Goal: Task Accomplishment & Management: Complete application form

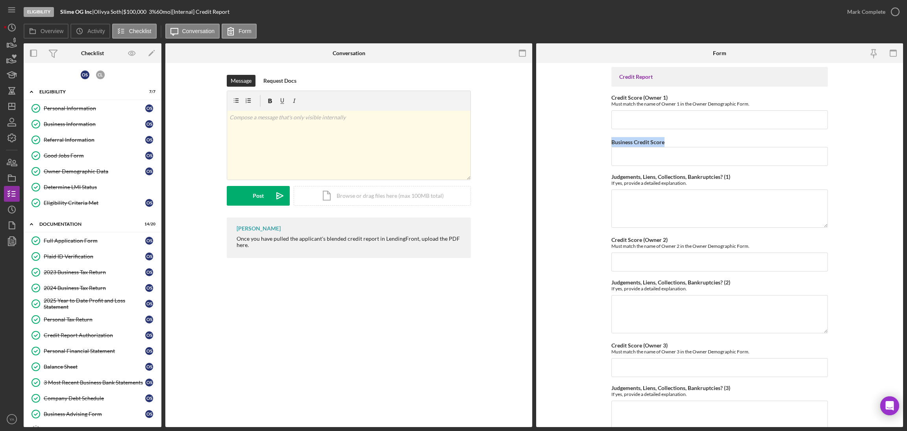
scroll to position [59, 0]
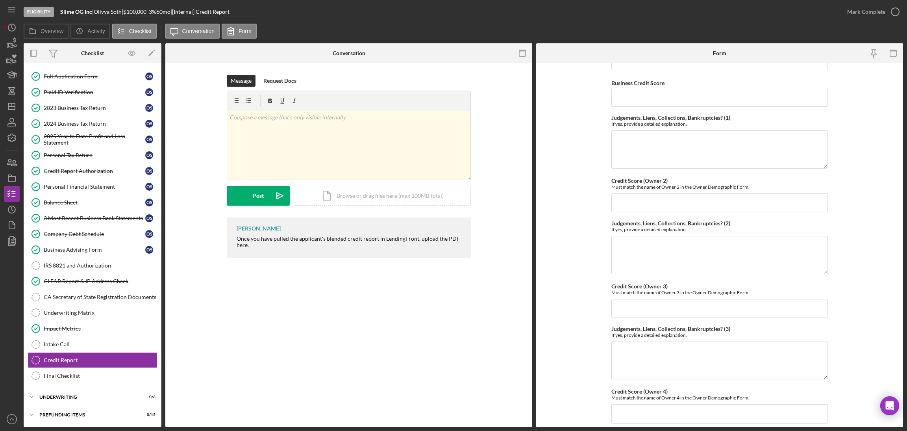
click at [599, 107] on form "Credit Report Credit Score (Owner 1) Must match the name of Owner 1 in the Owne…" at bounding box center [719, 245] width 367 height 364
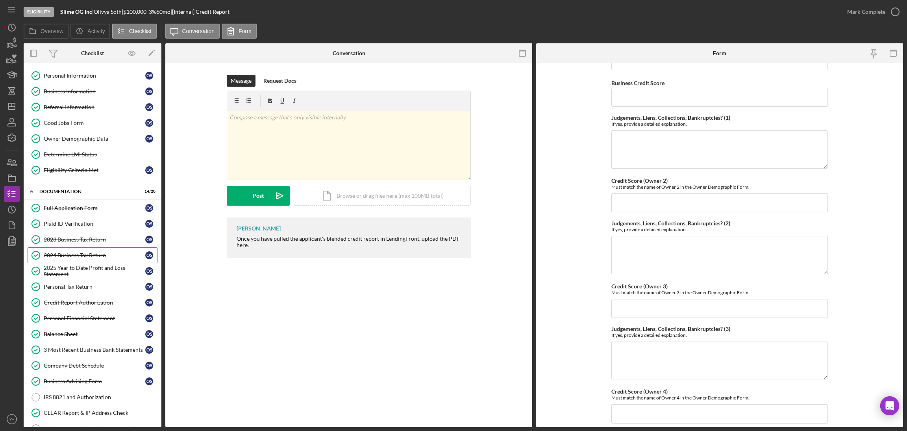
scroll to position [0, 0]
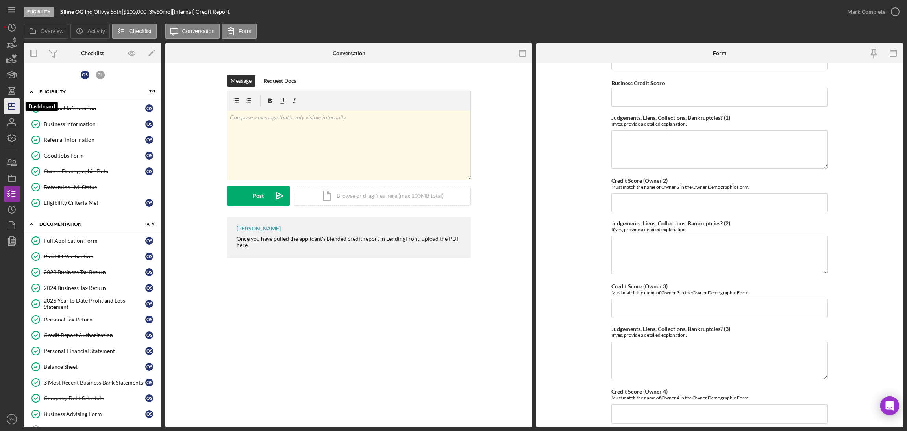
click at [15, 104] on polygon "button" at bounding box center [12, 106] width 6 height 6
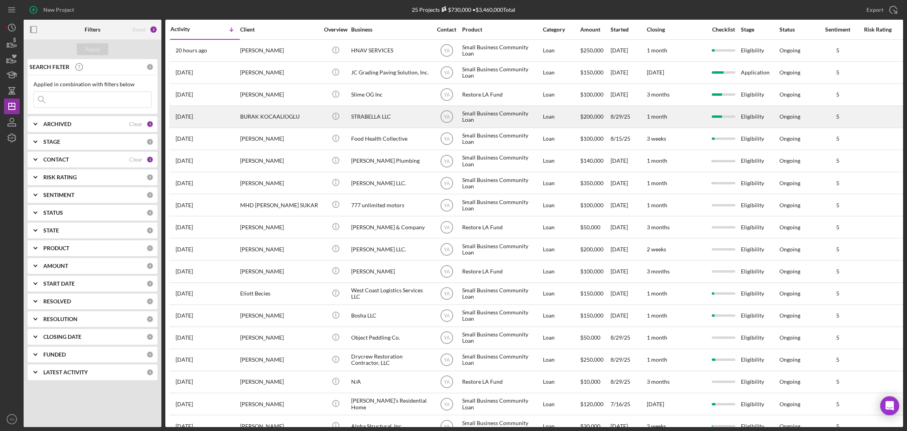
click at [380, 111] on div "STRABELLA LLC" at bounding box center [390, 116] width 79 height 21
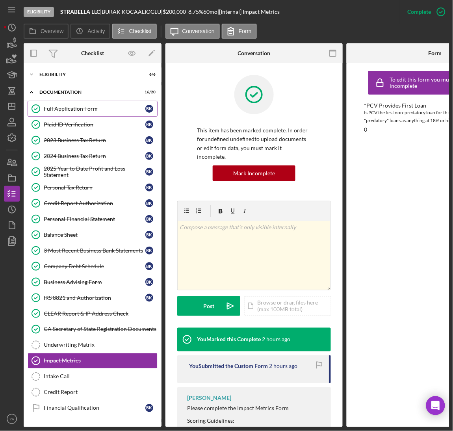
click at [89, 106] on div "Full Application Form" at bounding box center [95, 109] width 102 height 6
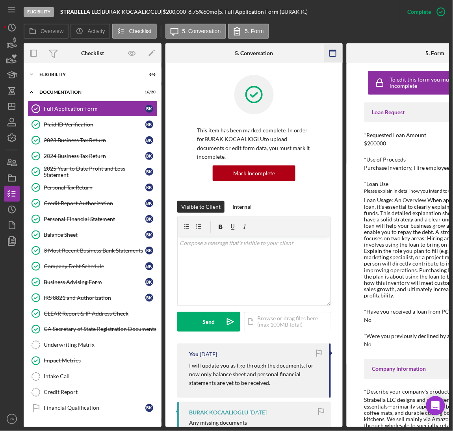
click at [329, 59] on icon "button" at bounding box center [333, 53] width 18 height 18
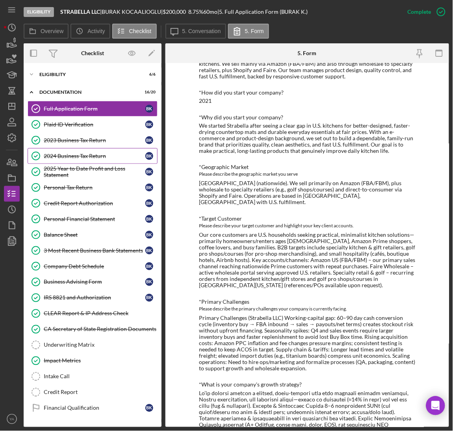
scroll to position [413, 0]
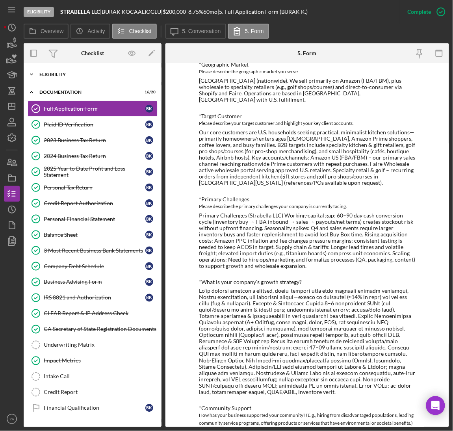
click at [91, 76] on div "Eligibility" at bounding box center [95, 74] width 112 height 5
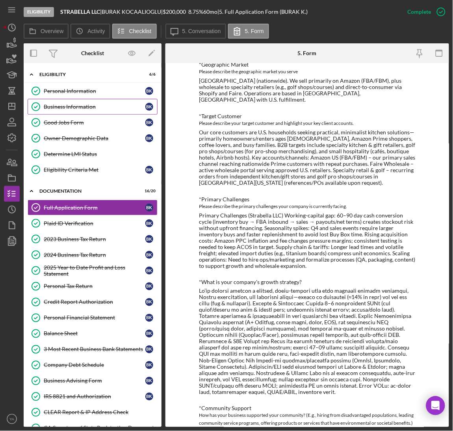
click at [85, 107] on div "Business Information" at bounding box center [95, 107] width 102 height 6
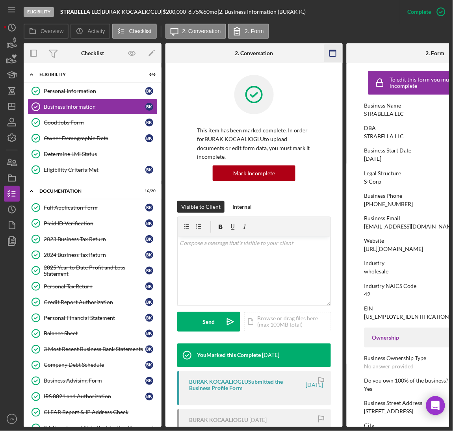
click at [333, 55] on icon "button" at bounding box center [333, 53] width 18 height 18
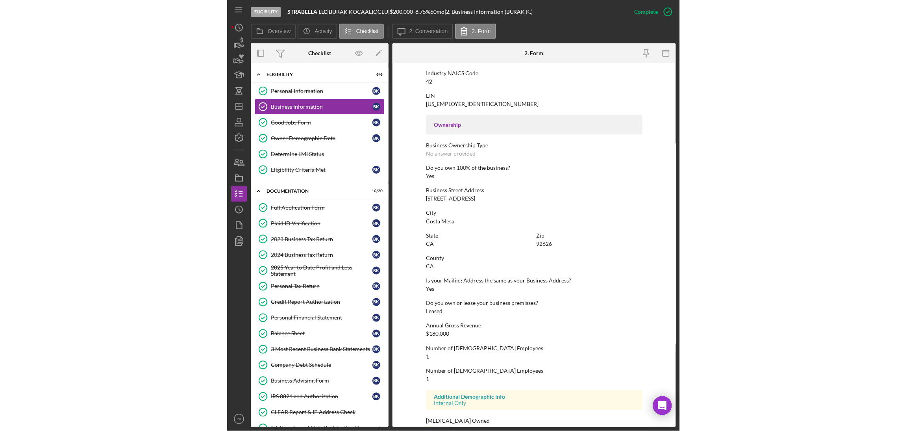
scroll to position [230, 0]
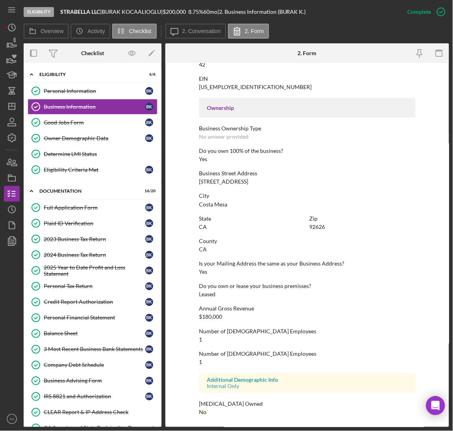
click at [205, 248] on div "County [GEOGRAPHIC_DATA]" at bounding box center [307, 245] width 217 height 15
click at [203, 250] on div "CA" at bounding box center [203, 249] width 8 height 6
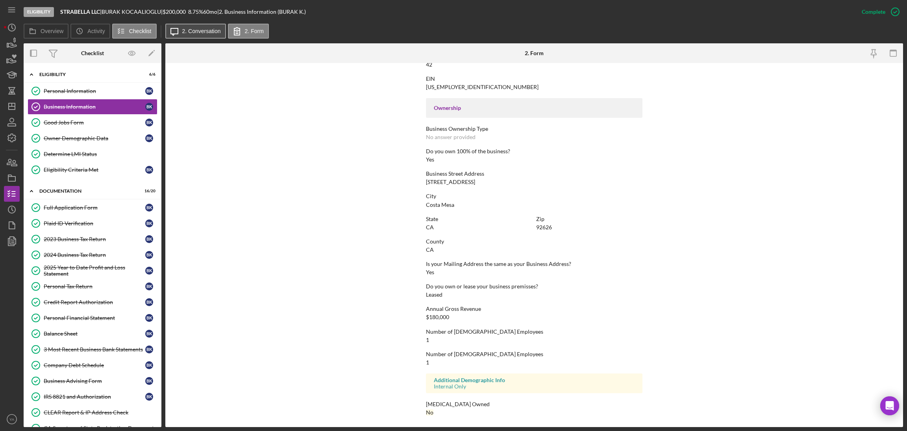
click at [178, 32] on icon "Icon/Message" at bounding box center [175, 31] width 20 height 20
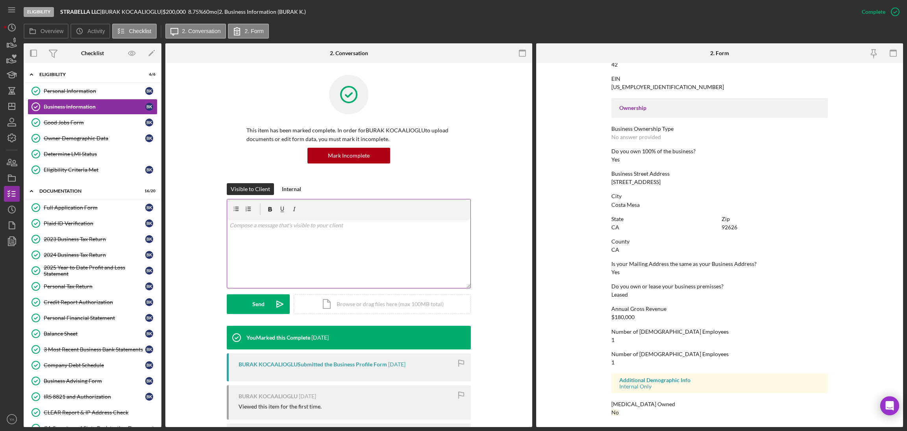
click at [282, 240] on div "v Color teal Color pink Remove color Add row above Add row below Add column bef…" at bounding box center [348, 253] width 243 height 69
click at [290, 253] on div "v Color teal Color pink Remove color Add row above Add row below Add column bef…" at bounding box center [348, 253] width 243 height 69
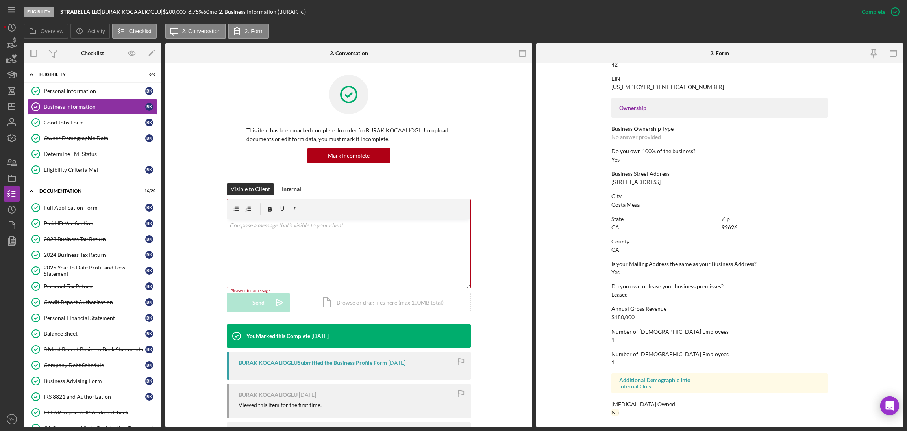
click at [284, 180] on div "This item has been marked complete. In order for BURAK KOCAALIOGLU to upload do…" at bounding box center [349, 129] width 244 height 108
click at [82, 238] on div "2023 Business Tax Return" at bounding box center [95, 239] width 102 height 6
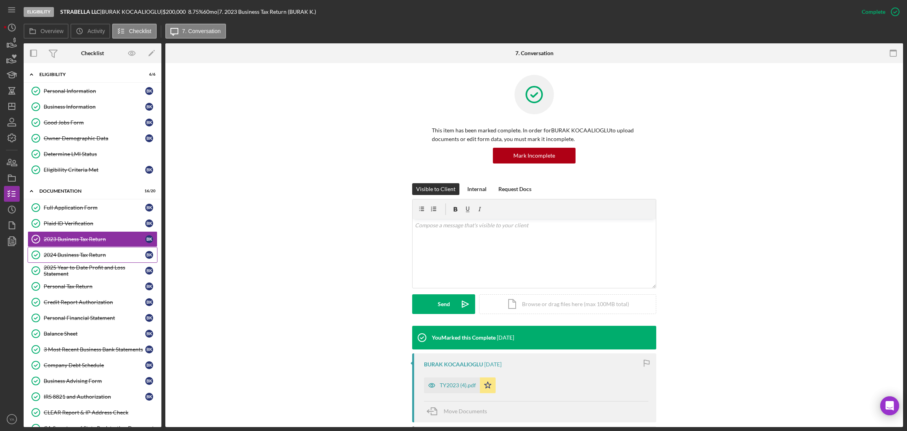
click at [88, 256] on div "2024 Business Tax Return" at bounding box center [95, 255] width 102 height 6
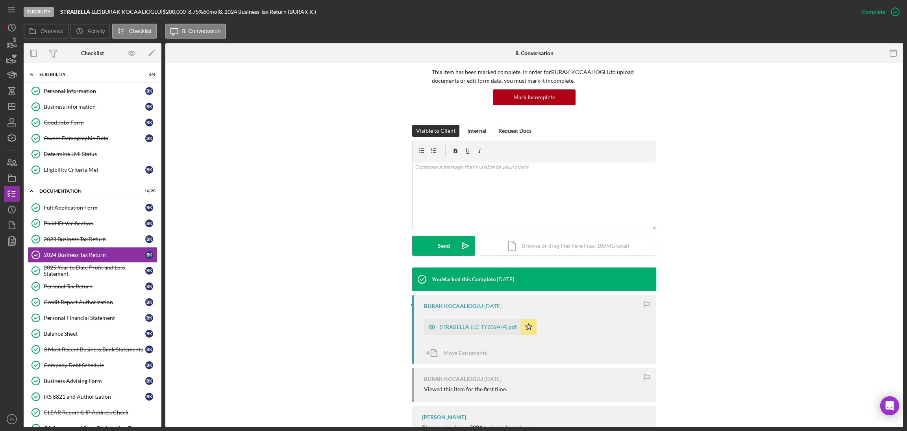
scroll to position [93, 0]
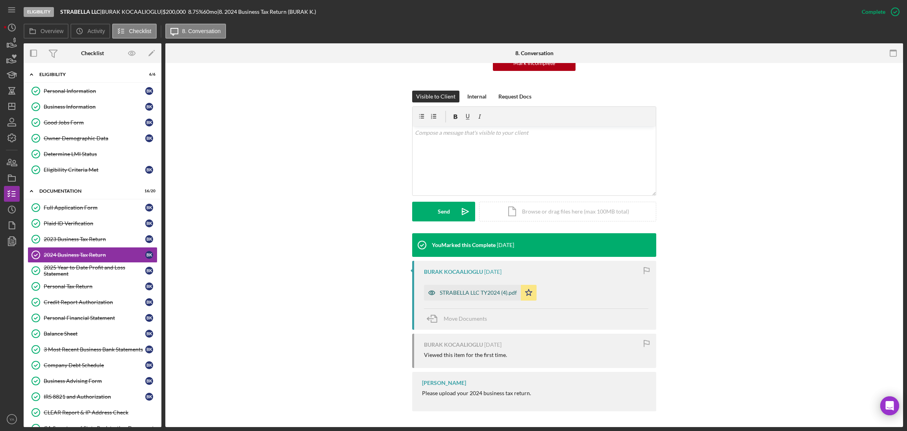
click at [475, 289] on div "STRABELLA LLC TY2024 (4).pdf" at bounding box center [472, 293] width 97 height 16
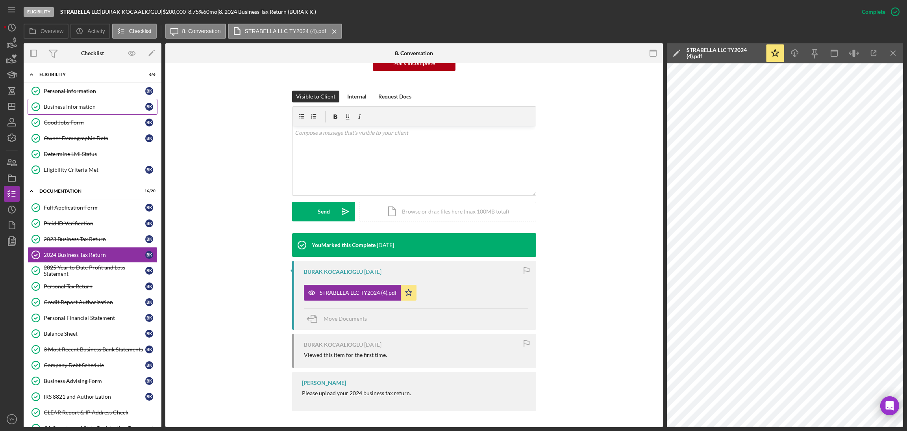
click at [88, 103] on link "Business Information Business Information B K" at bounding box center [93, 107] width 130 height 16
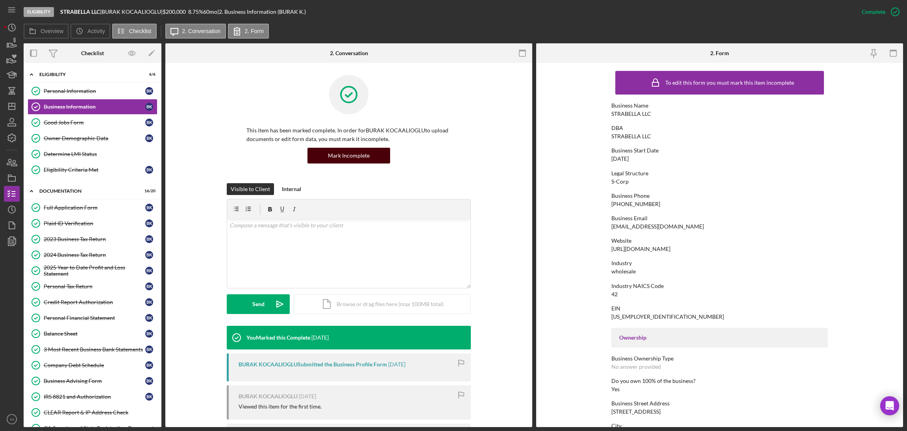
click at [369, 151] on button "Mark Incomplete" at bounding box center [349, 156] width 83 height 16
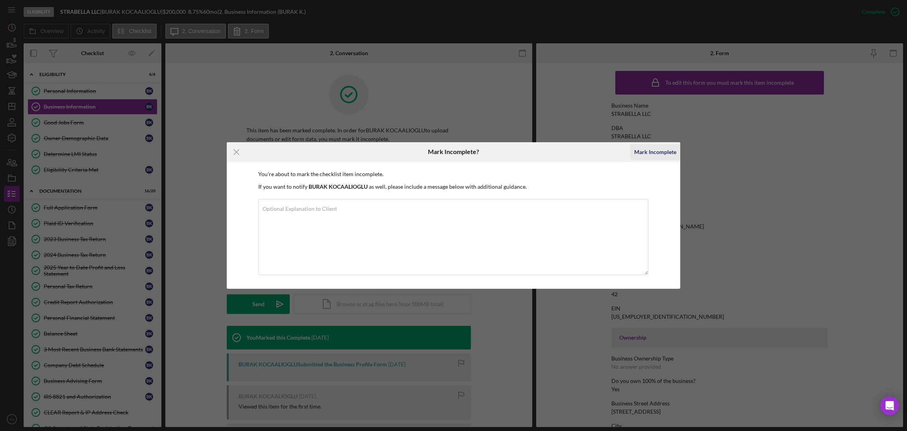
click at [645, 156] on div "Mark Incomplete" at bounding box center [655, 152] width 42 height 16
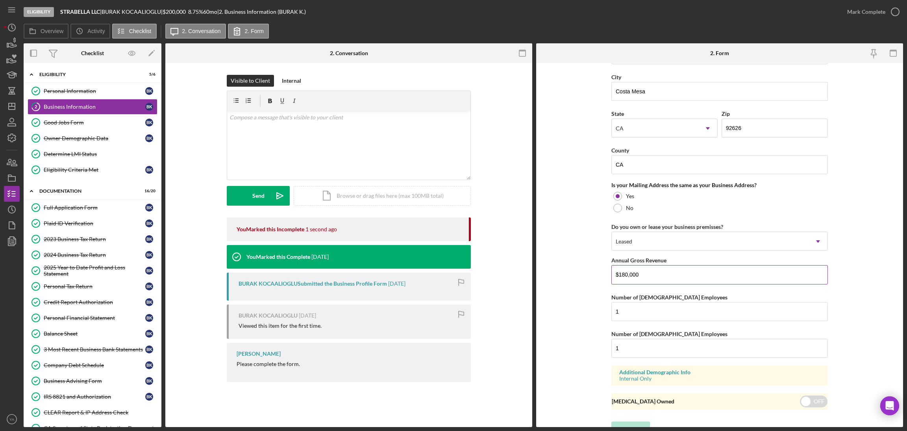
scroll to position [512, 0]
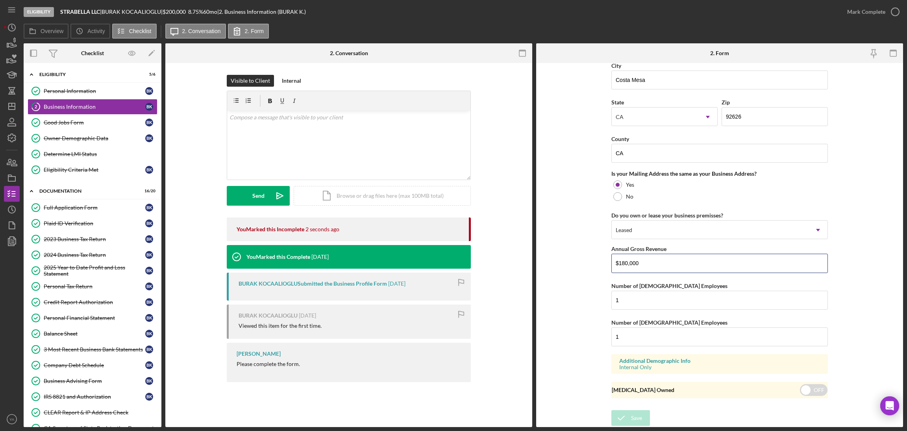
drag, startPoint x: 655, startPoint y: 269, endPoint x: 570, endPoint y: 269, distance: 85.4
click at [570, 269] on form "Business Name STRABELLA LLC DBA STRABELLA LLC Business Start Date [DATE] Legal …" at bounding box center [719, 245] width 367 height 364
type input "$934,645"
click at [588, 242] on form "Business Name STRABELLA LLC DBA STRABELLA LLC Business Start Date [DATE] Legal …" at bounding box center [719, 245] width 367 height 364
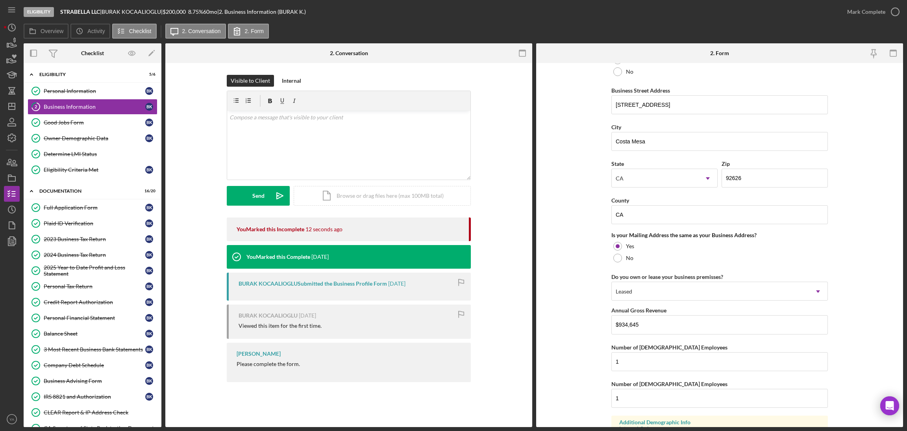
scroll to position [157, 0]
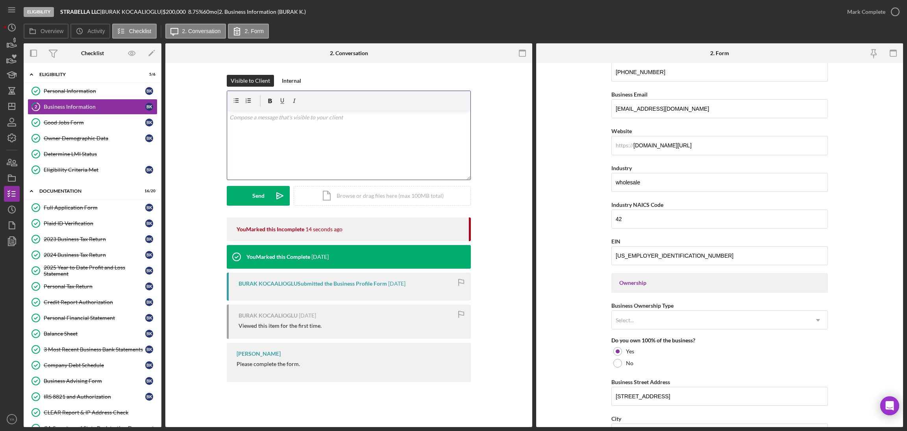
click at [390, 154] on div "v Color teal Color pink Remove color Add row above Add row below Add column bef…" at bounding box center [348, 145] width 243 height 69
click at [309, 116] on p "I can you coorect the county." at bounding box center [349, 117] width 239 height 9
click at [260, 116] on p "I can you coorect the county." at bounding box center [349, 117] width 239 height 9
click at [285, 115] on p "I can you coorect the county." at bounding box center [349, 117] width 239 height 9
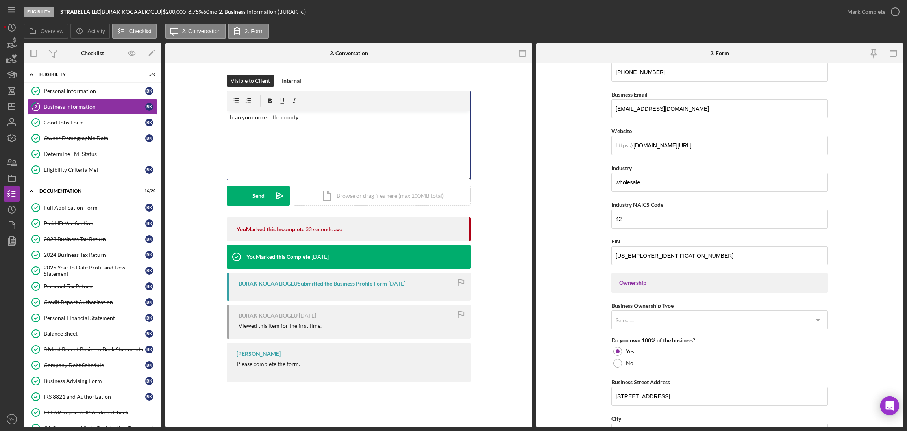
click at [263, 118] on p "I can you coorect the county." at bounding box center [349, 117] width 239 height 9
click at [322, 125] on div "v Color teal Color pink Remove color Add row above Add row below Add column bef…" at bounding box center [348, 145] width 243 height 69
click at [230, 120] on p "I can you change the county." at bounding box center [349, 117] width 239 height 9
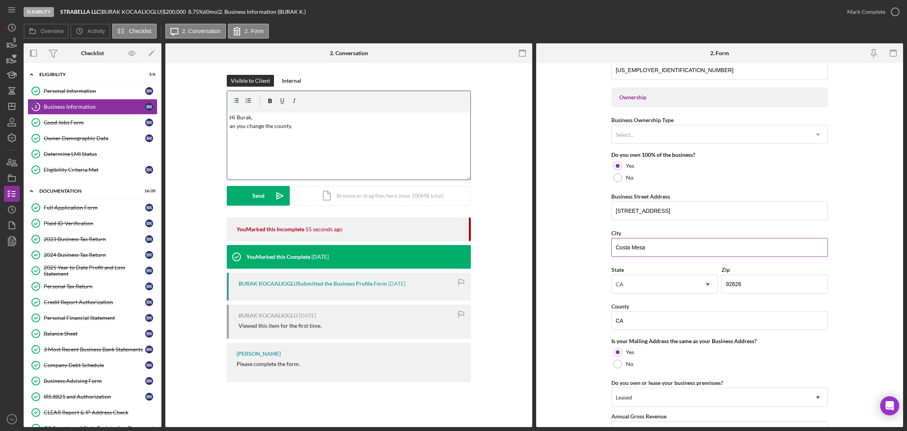
scroll to position [394, 0]
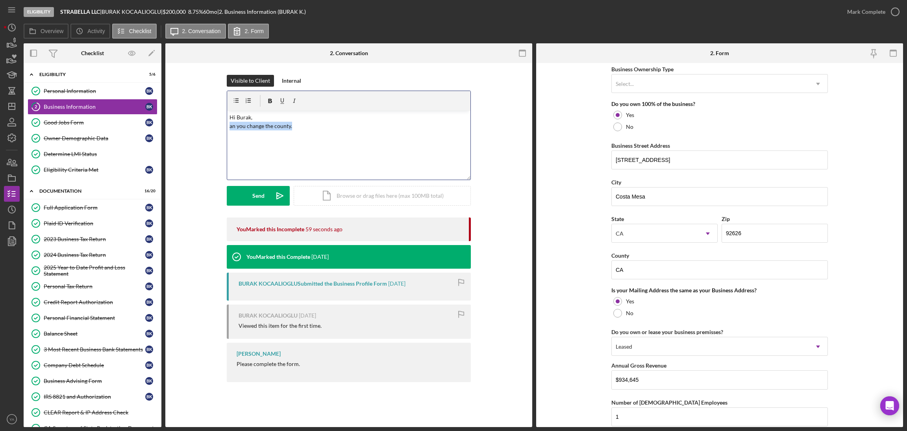
drag, startPoint x: 249, startPoint y: 124, endPoint x: 226, endPoint y: 124, distance: 22.4
click at [227, 124] on div "v Color teal Color pink Remove color Add row above Add row below Add column bef…" at bounding box center [348, 145] width 243 height 69
click at [384, 138] on div "v Color teal Color pink Remove color Add row above Add row below Add column bef…" at bounding box center [348, 145] width 243 height 69
click at [292, 127] on p "Hi Burak, you have input the state insted of county can you make the nessary ch…" at bounding box center [349, 122] width 239 height 18
click at [365, 131] on div "v Color teal Color pink Remove color Add row above Add row below Add column bef…" at bounding box center [348, 145] width 243 height 69
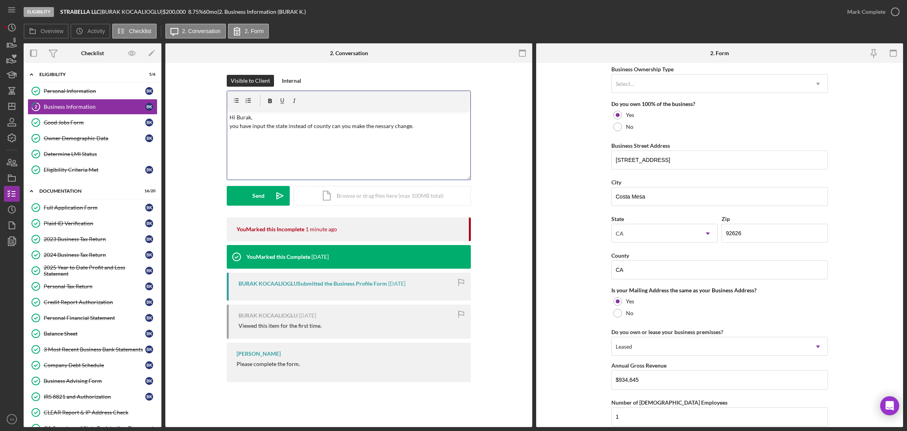
click at [391, 133] on div "v Color teal Color pink Remove color Add row above Add row below Add column bef…" at bounding box center [348, 145] width 243 height 69
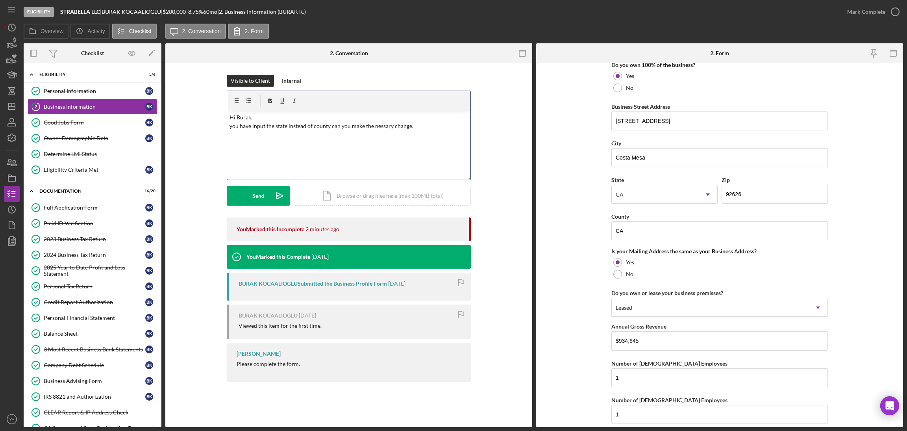
scroll to position [276, 0]
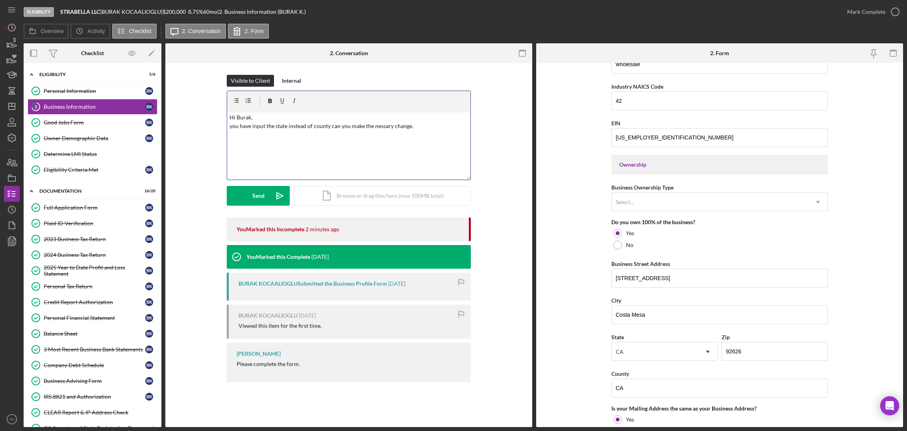
click at [232, 125] on p "Hi Burak, you have input the state instead of county can you make the nessary c…" at bounding box center [349, 122] width 239 height 18
click at [348, 126] on p "Hi Burak, You have input the state instead of county can you make the nessary c…" at bounding box center [349, 122] width 239 height 18
click at [426, 137] on div "v Color teal Color pink Remove color Add row above Add row below Add column bef…" at bounding box center [348, 145] width 243 height 69
click at [443, 129] on p "Hi Burak, You have input the state instead of county can you please make the ne…" at bounding box center [349, 122] width 239 height 18
click at [401, 128] on p "Hi Burak, You have input the state instead of county can you please make the ne…" at bounding box center [349, 122] width 239 height 18
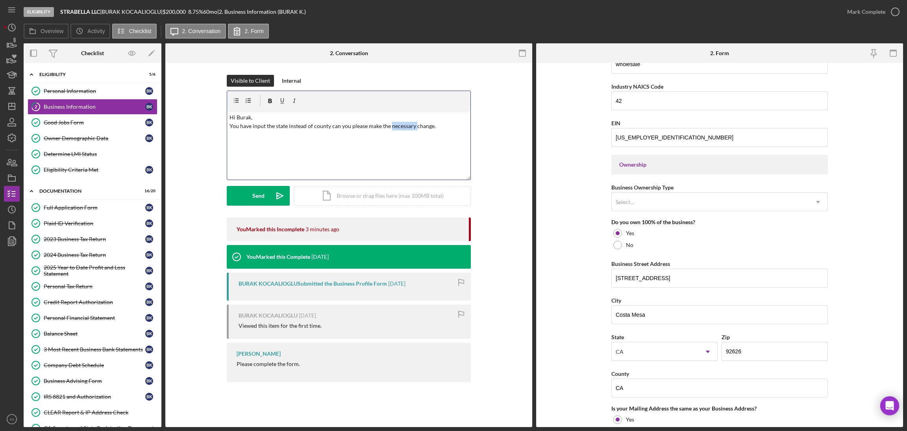
click at [401, 128] on p "Hi Burak, You have input the state instead of county can you please make the ne…" at bounding box center [349, 122] width 239 height 18
click at [370, 127] on p "Hi Burak, You have input the state instead of county can you please make the ch…" at bounding box center [349, 122] width 239 height 18
drag, startPoint x: 370, startPoint y: 127, endPoint x: 389, endPoint y: 128, distance: 19.3
click at [389, 128] on p "Hi Burak, You have input the state instead of county can you please make the ch…" at bounding box center [349, 122] width 239 height 18
click at [387, 130] on p "Hi Burak, You have input the state instead of county can you please change." at bounding box center [349, 122] width 239 height 18
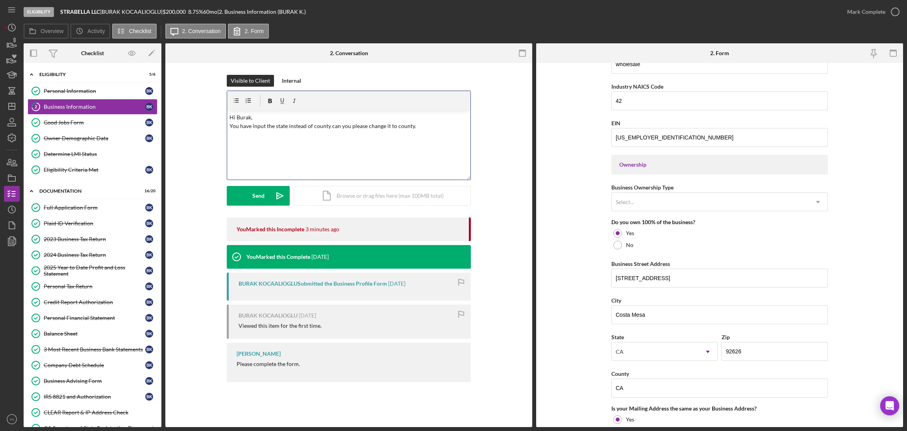
click at [406, 158] on div "v Color teal Color pink Remove color Add row above Add row below Add column bef…" at bounding box center [348, 145] width 243 height 69
click at [404, 139] on div "v Color teal Color pink Remove color Add row above Add row below Add column bef…" at bounding box center [348, 145] width 243 height 69
click at [417, 129] on p "Hi Burak, You have input the state instead of county can you please change it t…" at bounding box center [349, 122] width 239 height 18
click at [258, 201] on div "Send" at bounding box center [258, 196] width 12 height 20
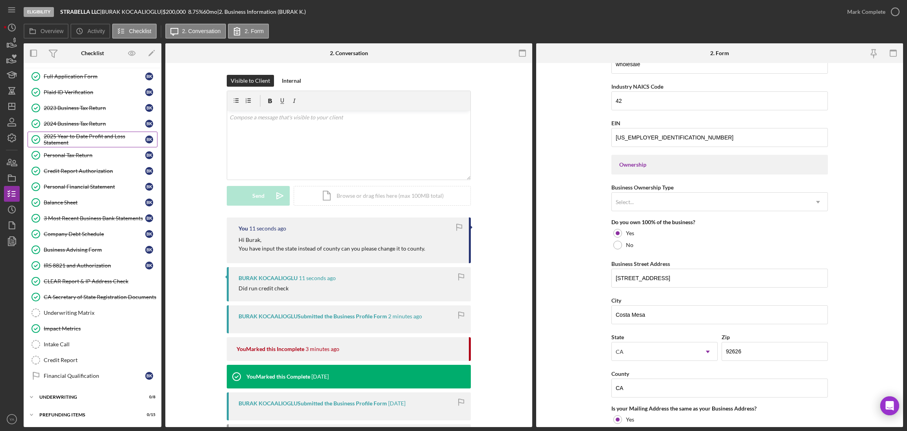
scroll to position [134, 0]
click at [688, 209] on div "Select..." at bounding box center [710, 202] width 197 height 18
click at [589, 211] on form "Business Name STRABELLA LLC DBA STRABELLA LLC Business Start Date [DATE] Legal …" at bounding box center [719, 245] width 367 height 364
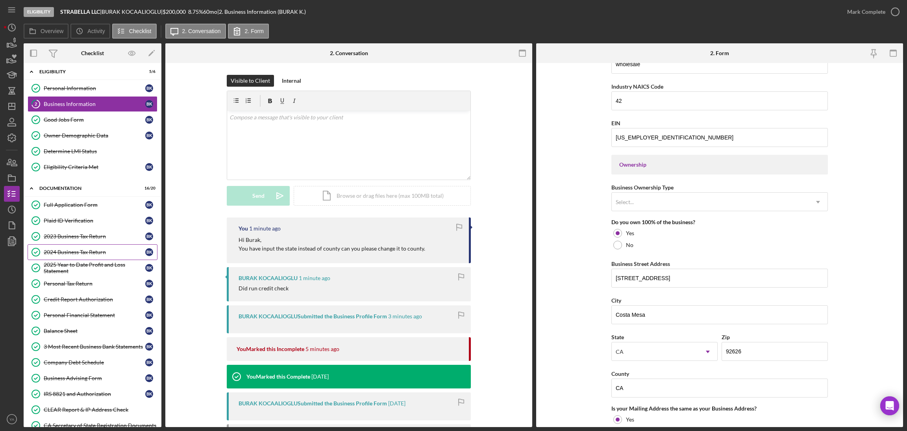
scroll to position [0, 0]
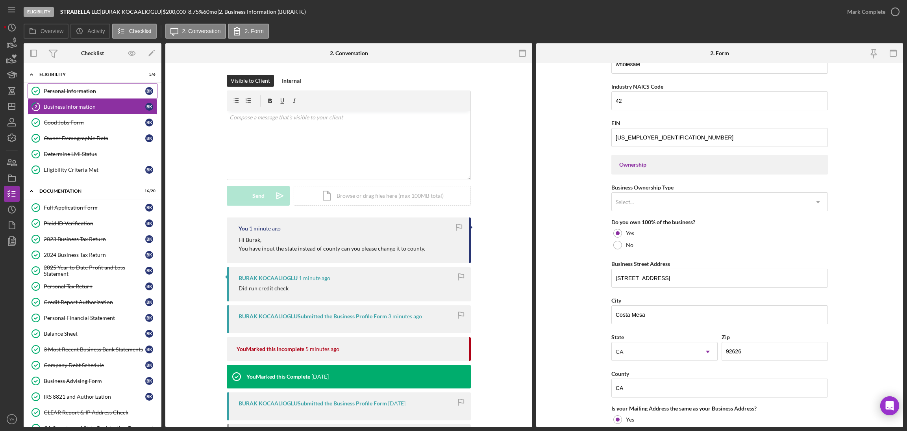
click at [96, 91] on div "Personal Information" at bounding box center [95, 91] width 102 height 6
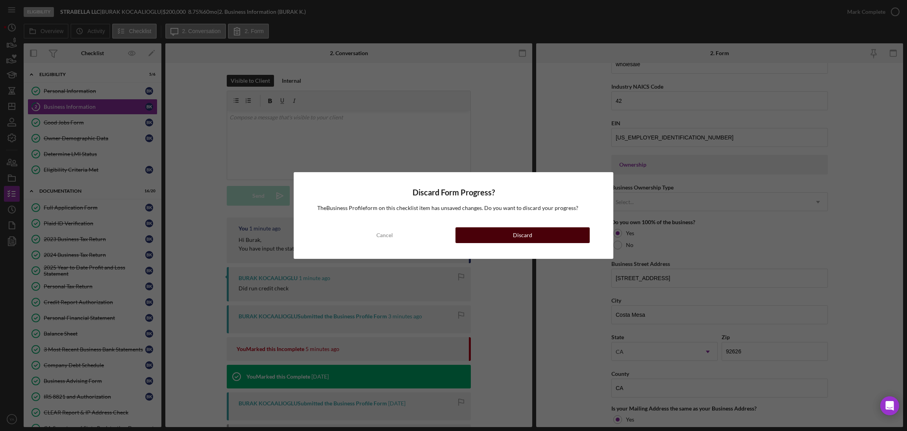
click at [557, 237] on button "Discard" at bounding box center [523, 235] width 134 height 16
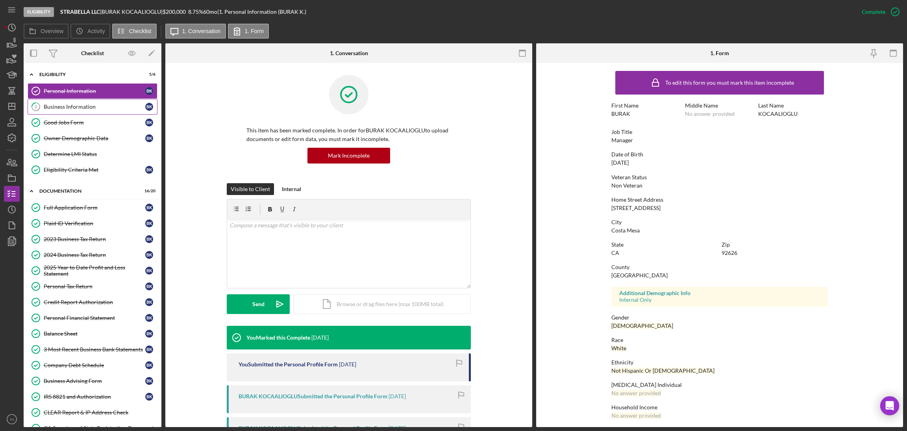
click at [84, 111] on link "2 Business Information B K" at bounding box center [93, 107] width 130 height 16
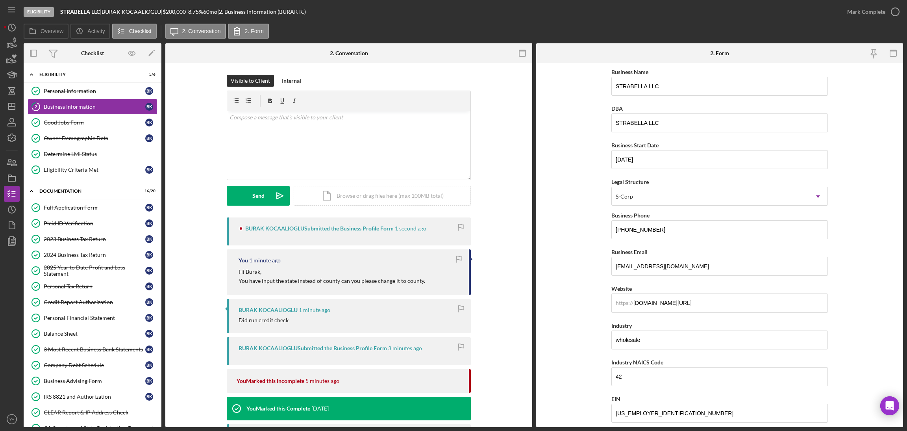
type input "[GEOGRAPHIC_DATA]"
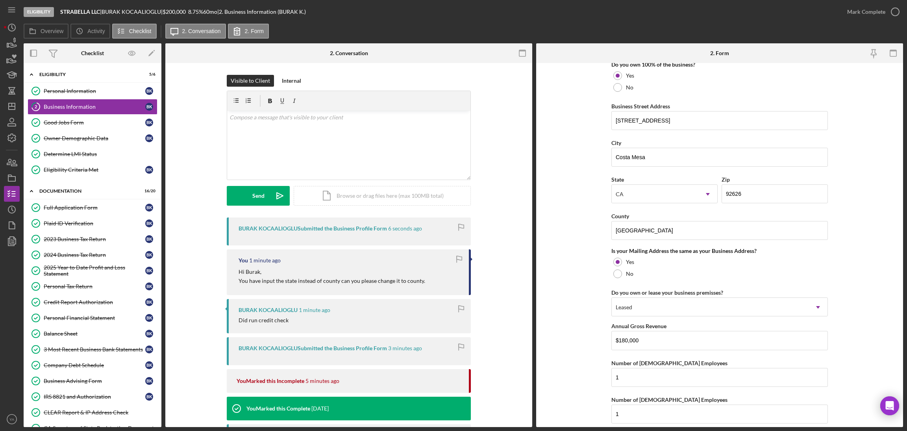
scroll to position [413, 0]
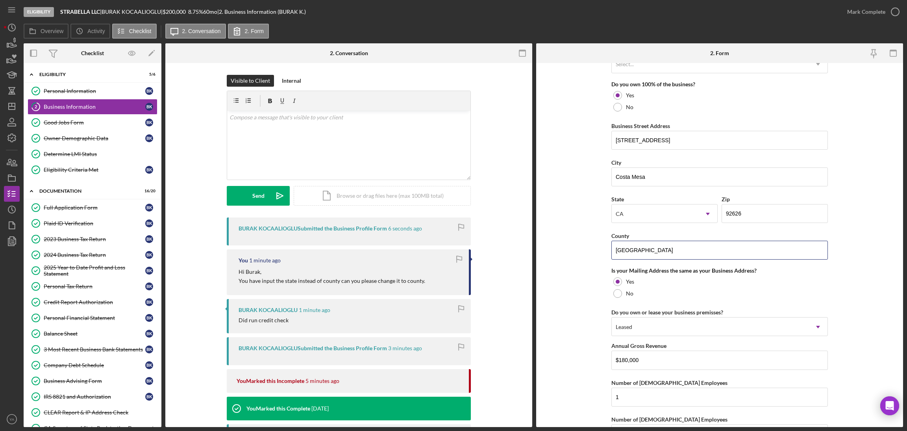
drag, startPoint x: 655, startPoint y: 255, endPoint x: 592, endPoint y: 253, distance: 63.0
click at [592, 253] on form "Business Name STRABELLA LLC DBA STRABELLA LLC Business Start Date [DATE] Legal …" at bounding box center [719, 245] width 367 height 364
click at [124, 93] on div "Personal Information" at bounding box center [95, 91] width 102 height 6
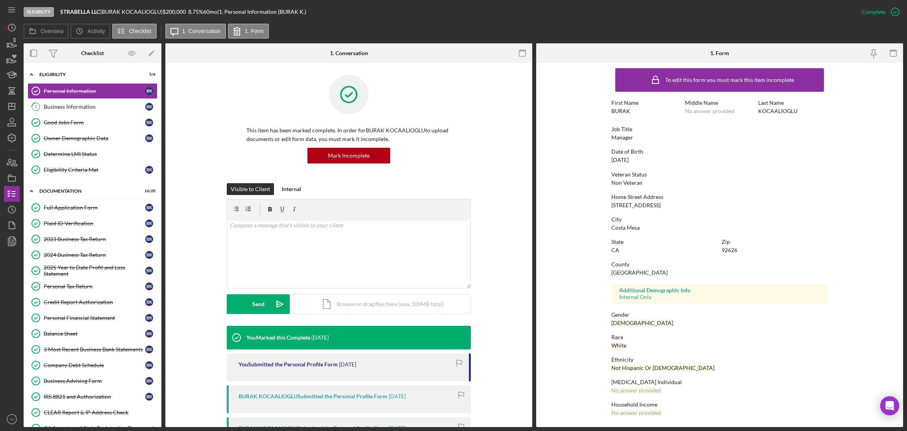
scroll to position [3, 0]
click at [881, 13] on div "Mark Incomplete" at bounding box center [864, 12] width 42 height 16
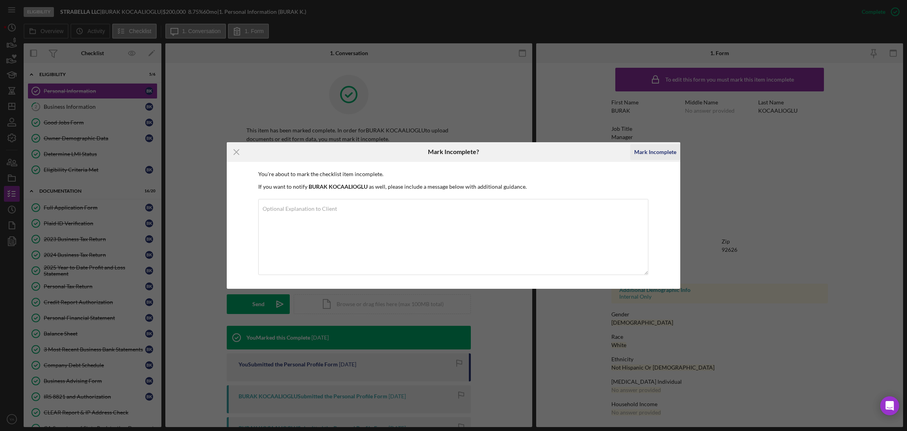
click at [651, 154] on div "Mark Incomplete" at bounding box center [655, 152] width 42 height 16
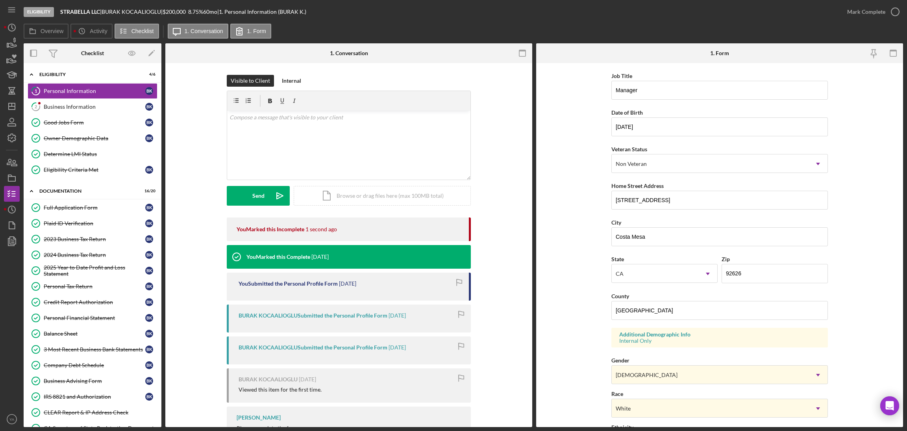
scroll to position [59, 0]
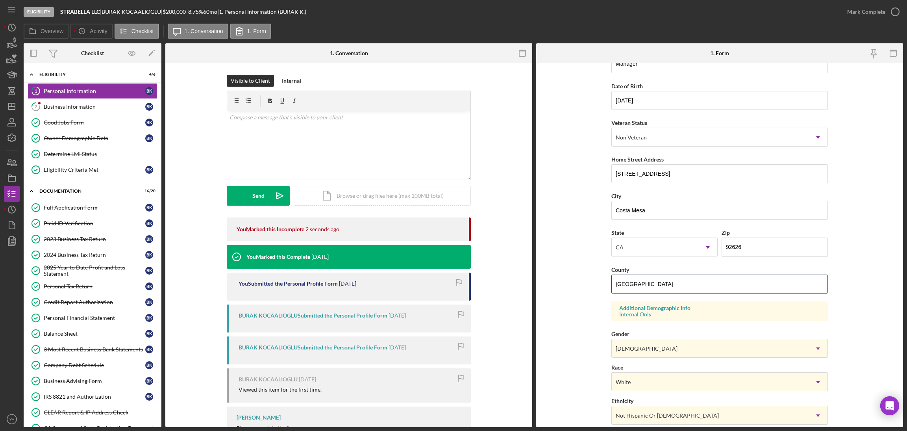
drag, startPoint x: 674, startPoint y: 287, endPoint x: 552, endPoint y: 287, distance: 122.5
click at [552, 287] on form "First Name [PERSON_NAME] Middle Name Last Name KOCAALIOGLU Job Title Manager Da…" at bounding box center [719, 245] width 367 height 364
paste input "[GEOGRAPHIC_DATA]"
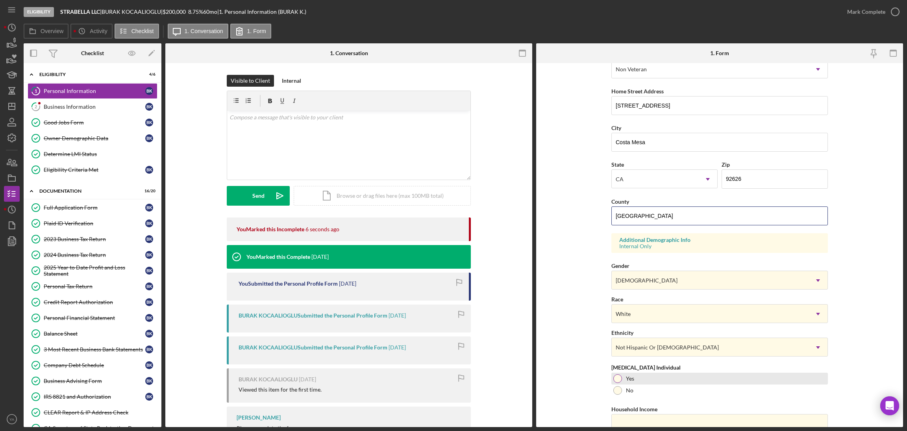
scroll to position [162, 0]
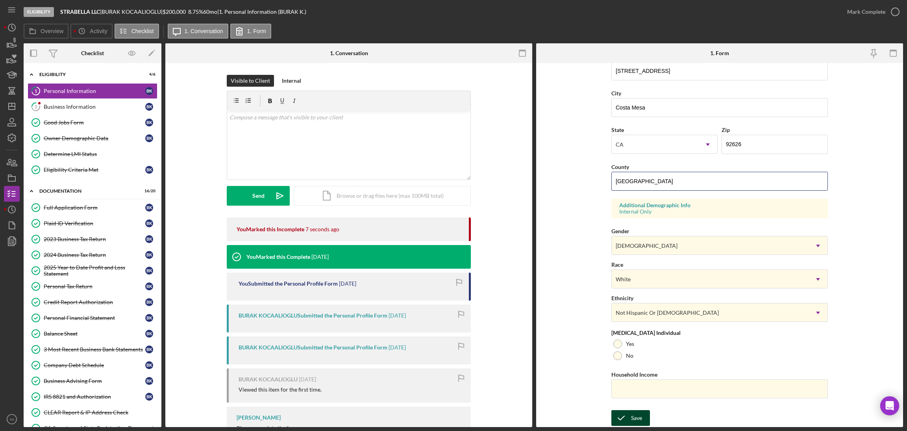
type input "[GEOGRAPHIC_DATA]"
click at [639, 413] on div "Save" at bounding box center [636, 418] width 11 height 16
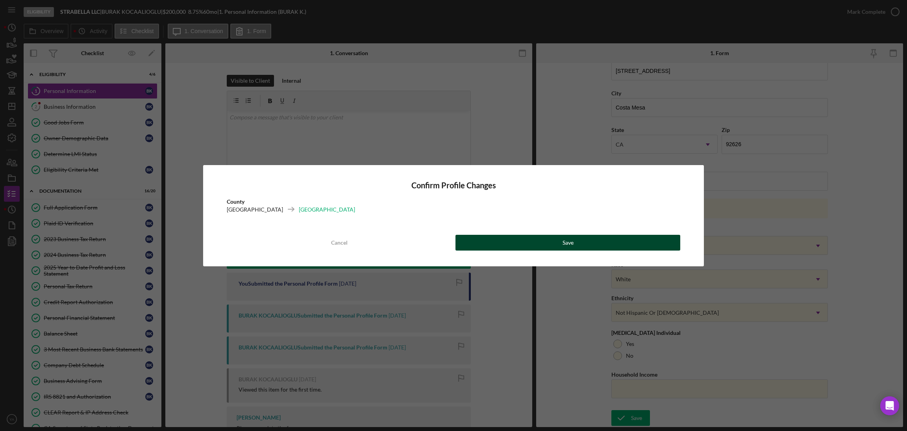
click at [617, 246] on button "Save" at bounding box center [568, 243] width 225 height 16
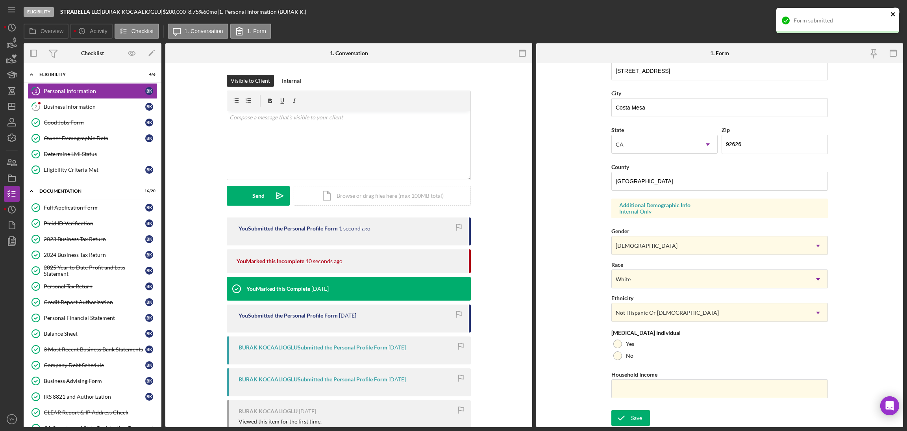
click at [892, 13] on icon "close" at bounding box center [893, 14] width 4 height 4
click at [892, 13] on div "Form submitted" at bounding box center [838, 23] width 126 height 35
click at [894, 13] on icon "button" at bounding box center [895, 12] width 20 height 20
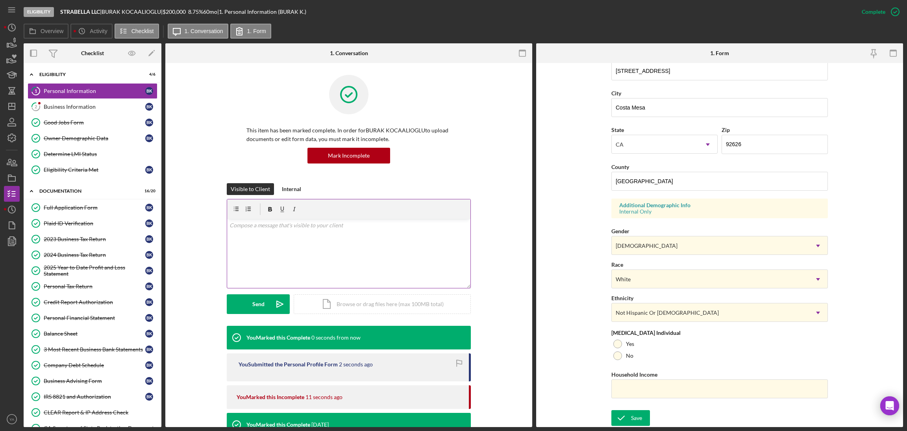
scroll to position [4, 0]
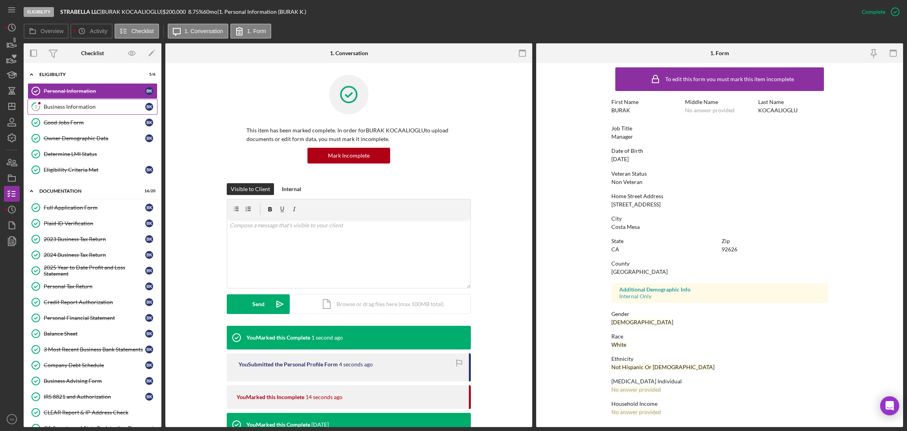
click at [60, 109] on div "Business Information" at bounding box center [95, 107] width 102 height 6
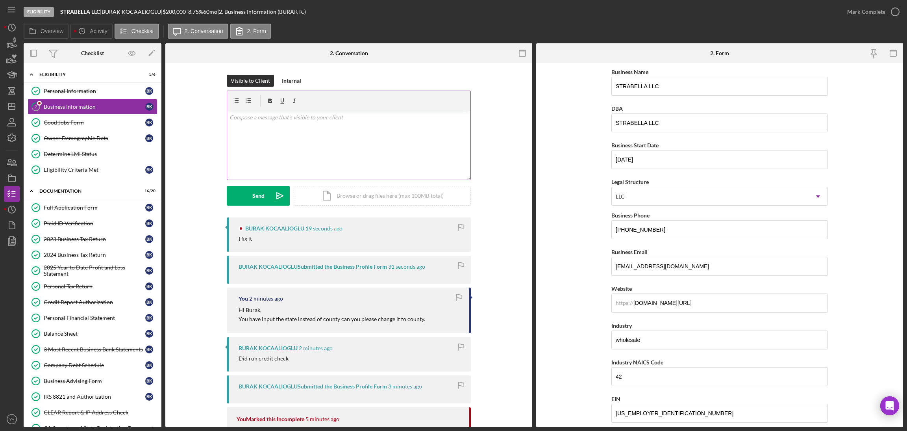
click at [313, 161] on div "v Color teal Color pink Remove color Add row above Add row below Add column bef…" at bounding box center [348, 145] width 243 height 69
click at [880, 11] on div "Mark Complete" at bounding box center [866, 12] width 38 height 16
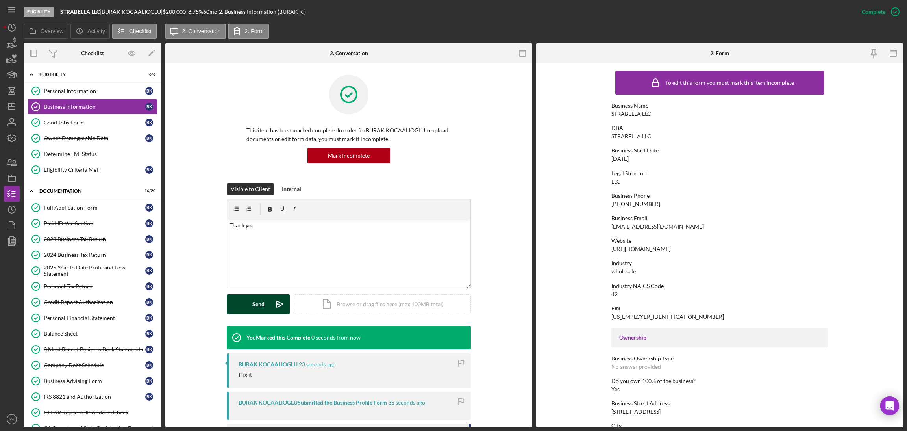
click at [261, 304] on div "Send" at bounding box center [258, 304] width 12 height 20
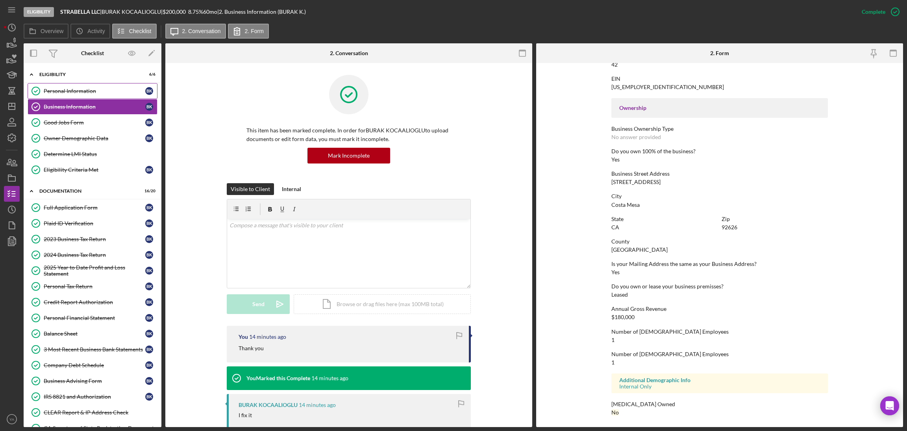
click at [78, 93] on div "Personal Information" at bounding box center [95, 91] width 102 height 6
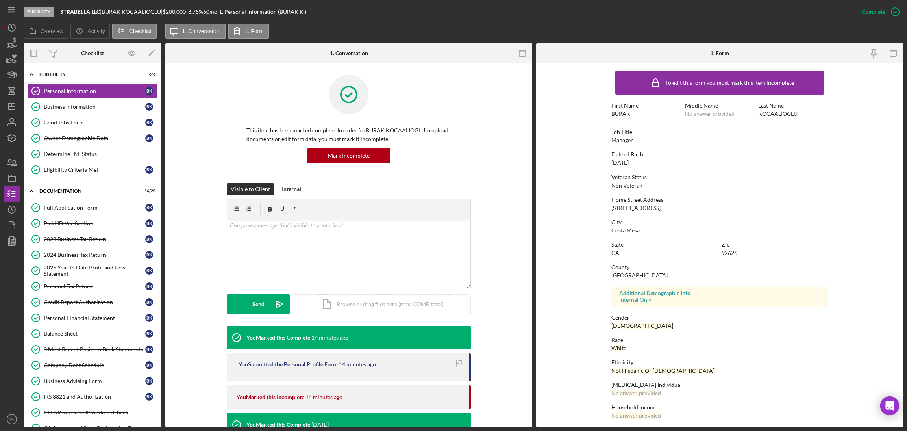
click at [82, 119] on link "Good Jobs Form Good Jobs Form B K" at bounding box center [93, 123] width 130 height 16
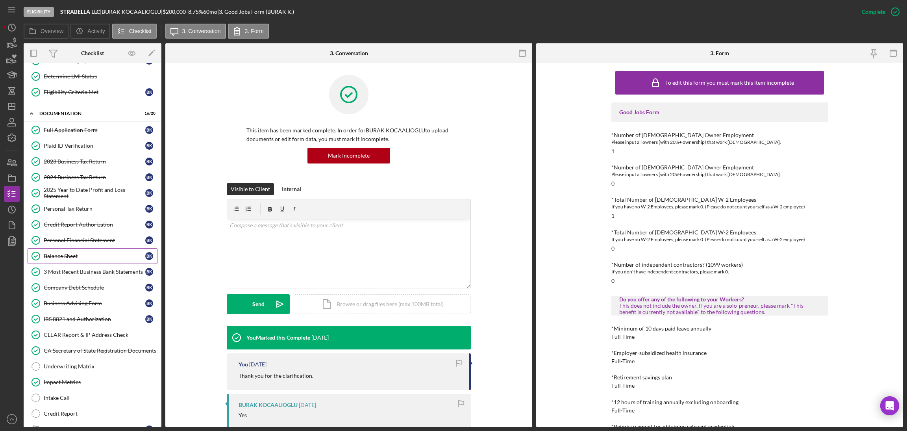
scroll to position [134, 0]
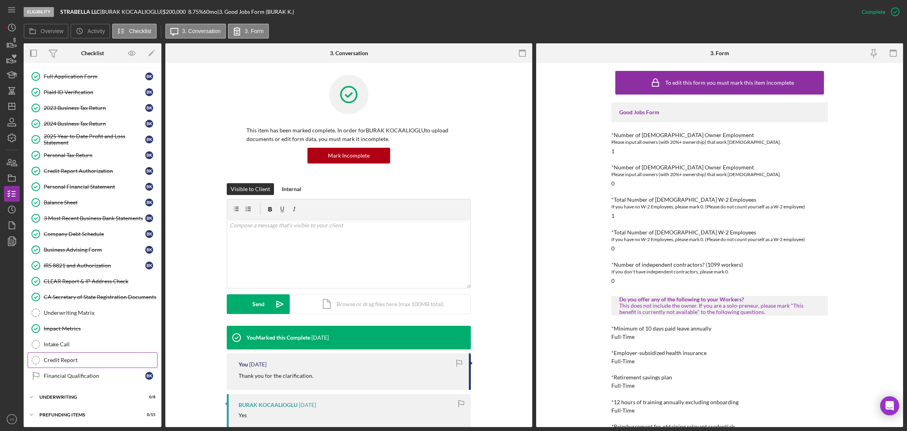
click at [70, 356] on link "Credit Report Credit Report" at bounding box center [93, 360] width 130 height 16
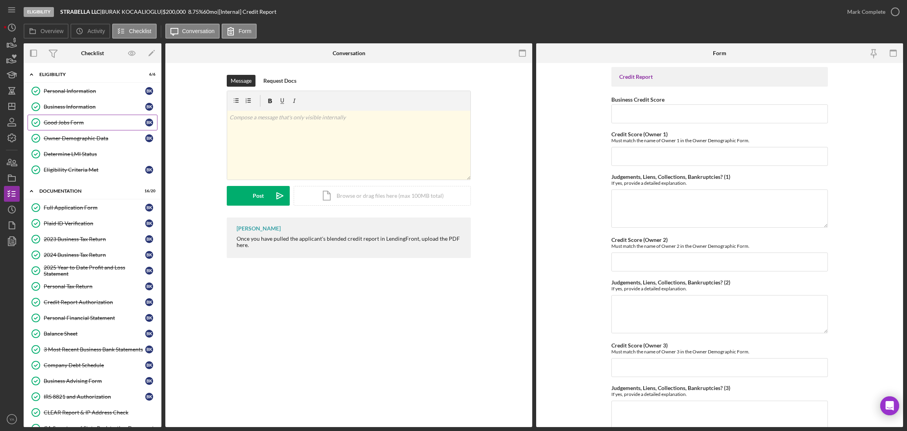
click at [79, 119] on link "Good Jobs Form Good Jobs Form B K" at bounding box center [93, 123] width 130 height 16
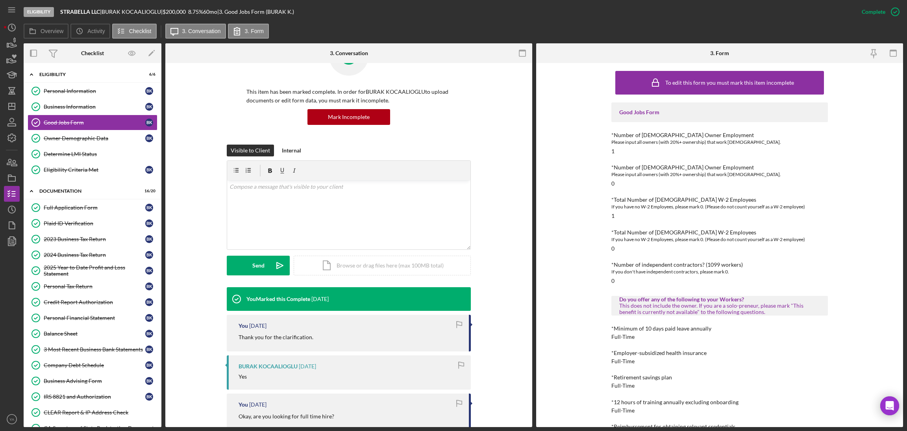
scroll to position [118, 0]
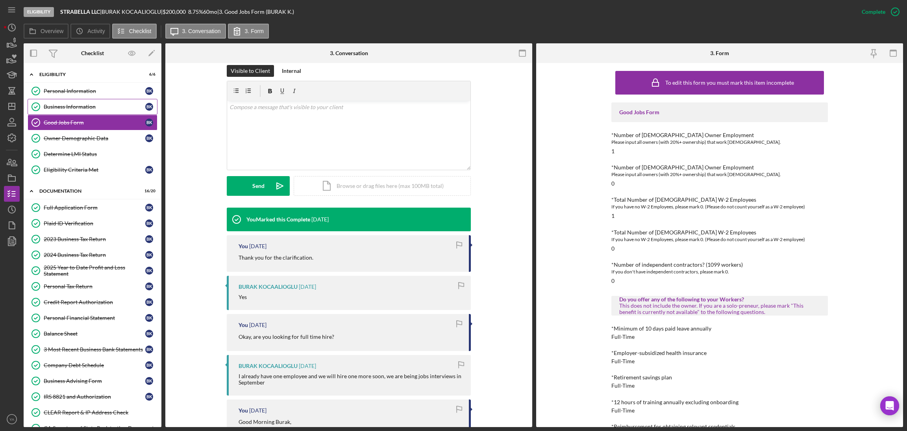
click at [91, 102] on link "Business Information Business Information B K" at bounding box center [93, 107] width 130 height 16
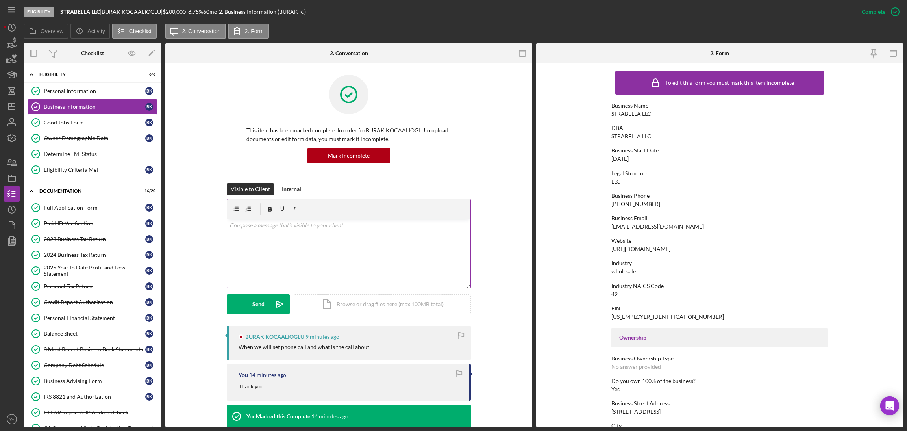
scroll to position [118, 0]
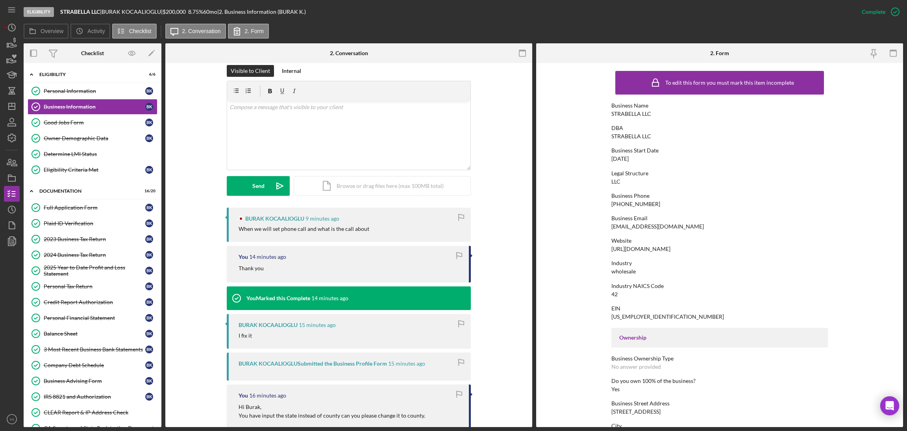
click at [239, 227] on div "When we will set phone call and what is the call about" at bounding box center [304, 229] width 131 height 6
drag, startPoint x: 236, startPoint y: 220, endPoint x: 282, endPoint y: 225, distance: 46.7
click at [282, 225] on div "BURAK KOCAALIOGLU 9 minutes ago When we will set phone call and what is the cal…" at bounding box center [349, 224] width 244 height 34
click at [311, 234] on div "BURAK KOCAALIOGLU 9 minutes ago When we will set phone call and what is the cal…" at bounding box center [349, 224] width 244 height 34
click at [332, 144] on div "v Color teal Color pink Remove color Add row above Add row below Add column bef…" at bounding box center [348, 135] width 243 height 69
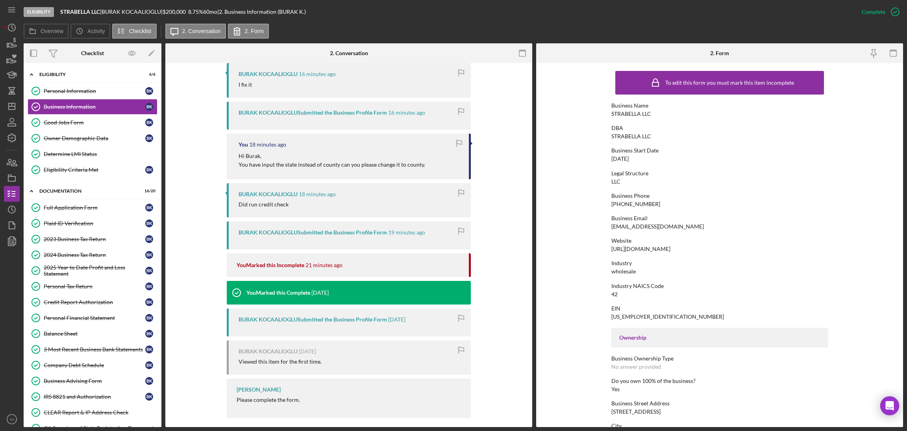
scroll to position [375, 0]
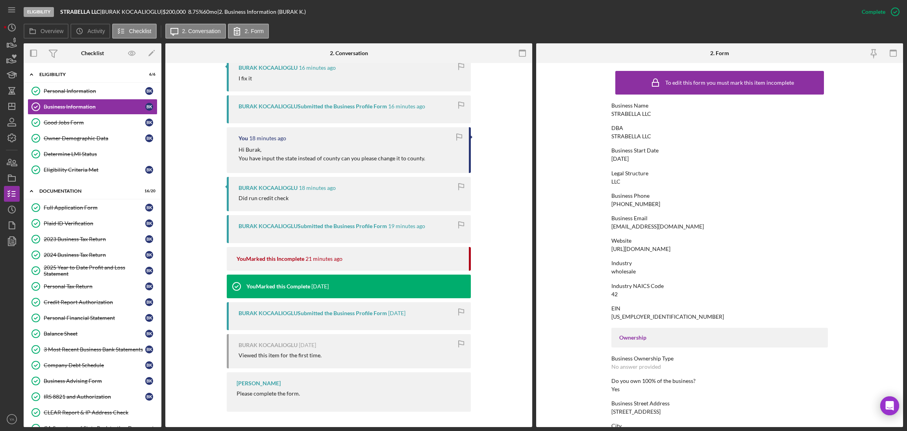
drag, startPoint x: 409, startPoint y: 261, endPoint x: 543, endPoint y: 206, distance: 144.1
click at [409, 261] on div "You Marked this Incomplete 21 minutes ago" at bounding box center [349, 259] width 224 height 24
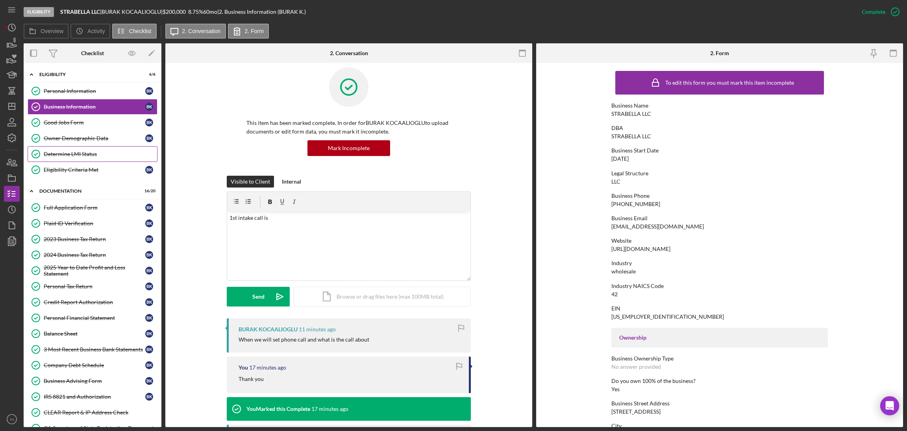
scroll to position [0, 0]
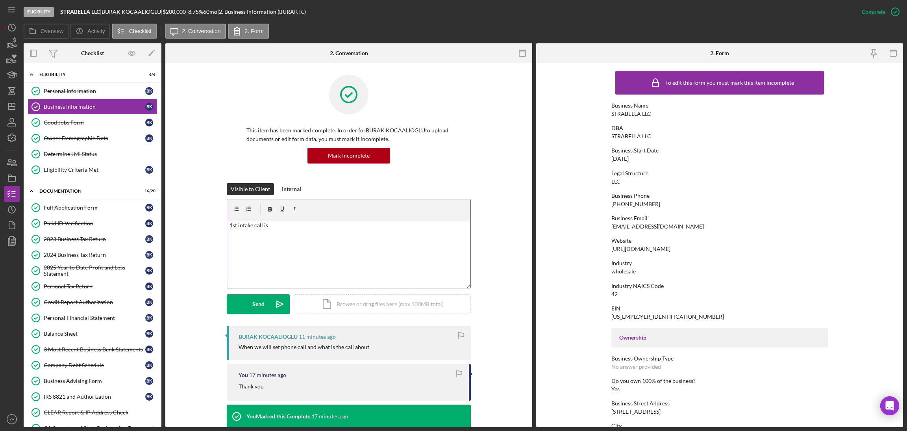
click at [294, 232] on div "v Color teal Color pink Remove color Add row above Add row below Add column bef…" at bounding box center [348, 253] width 243 height 69
drag, startPoint x: 297, startPoint y: 226, endPoint x: 269, endPoint y: 230, distance: 28.2
click at [269, 230] on p "1st intake call is" at bounding box center [349, 225] width 239 height 9
click at [263, 225] on p "1st intake call is we would just be discussing questions which you have filled …" at bounding box center [349, 230] width 239 height 18
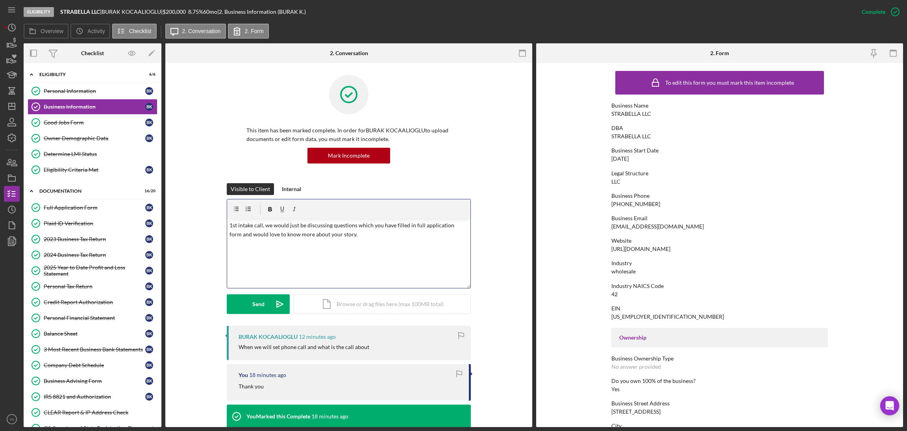
click at [348, 234] on p "1st intake call, we would just be discussing questions which you have filled in…" at bounding box center [349, 230] width 239 height 18
click at [432, 232] on p "1st intake call, we would just be discussing questions which you have filled in…" at bounding box center [349, 234] width 239 height 26
drag, startPoint x: 440, startPoint y: 241, endPoint x: 433, endPoint y: 233, distance: 10.1
click at [433, 233] on p "1st intake call, we would just be discussing questions which you have filled in…" at bounding box center [349, 238] width 239 height 35
click at [446, 234] on p "1st intake call, we would just be discussing questions which you have filled in…" at bounding box center [349, 238] width 239 height 35
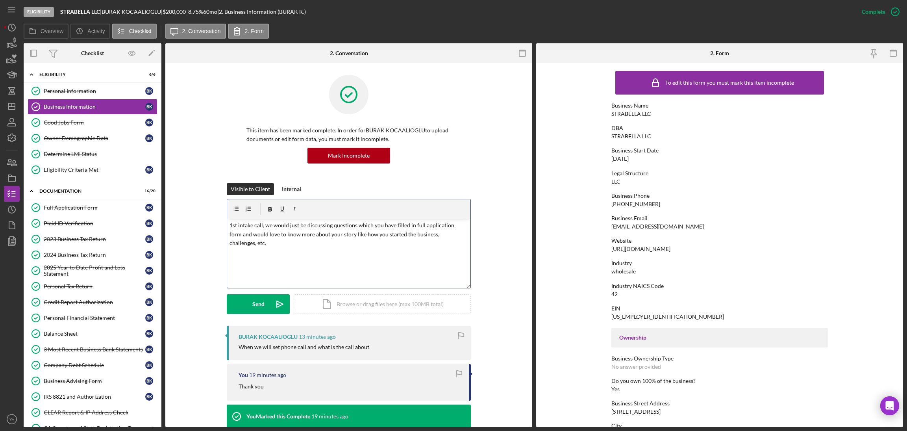
click at [441, 257] on div "v Color teal Color pink Remove color Add row above Add row below Add column bef…" at bounding box center [348, 253] width 243 height 69
click at [416, 244] on p "1st intake call, we would just be discussing questions which you have filled in…" at bounding box center [349, 238] width 239 height 35
click at [419, 244] on p "1st intake call, we would just be discussing questions which you have filled in…" at bounding box center [349, 238] width 239 height 35
click at [335, 260] on div "v Color teal Color pink Remove color Add row above Add row below Add column bef…" at bounding box center [348, 253] width 243 height 69
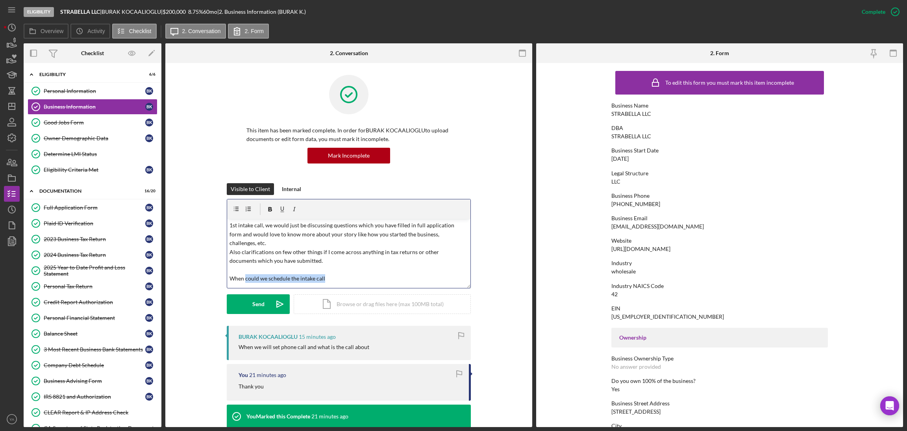
drag, startPoint x: 353, startPoint y: 267, endPoint x: 245, endPoint y: 272, distance: 108.0
click at [245, 272] on p "1st intake call, we would just be discussing questions which you have filled in…" at bounding box center [349, 252] width 239 height 62
click at [323, 269] on p "1st intake call, we would just be discussing questions which you have filled in…" at bounding box center [349, 252] width 239 height 62
drag, startPoint x: 344, startPoint y: 266, endPoint x: 244, endPoint y: 274, distance: 100.0
click at [244, 274] on div "v Color teal Color pink Remove color Add row above Add row below Add column bef…" at bounding box center [348, 253] width 243 height 69
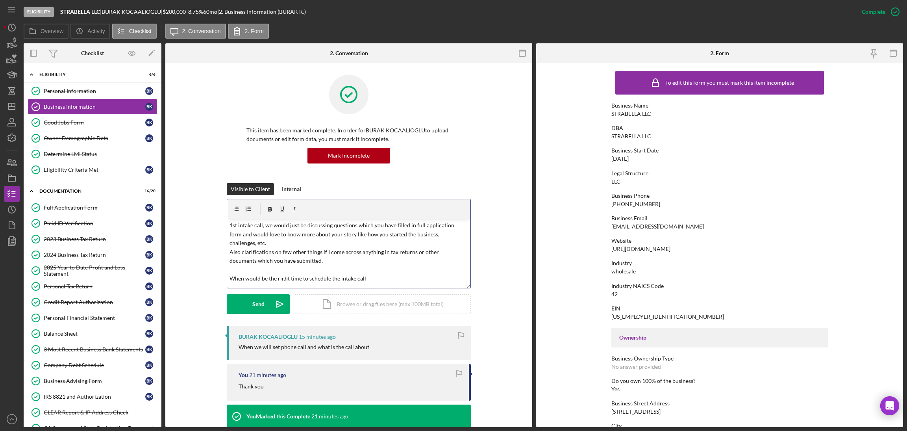
click at [310, 267] on p "1st intake call, we would just be discussing questions which you have filled in…" at bounding box center [349, 252] width 239 height 62
drag, startPoint x: 310, startPoint y: 267, endPoint x: 337, endPoint y: 271, distance: 27.1
click at [337, 271] on p "1st intake call, we would just be discussing questions which you have filled in…" at bounding box center [349, 252] width 239 height 62
click at [370, 271] on p "1st intake call, we would just be discussing questions which you have filled in…" at bounding box center [349, 252] width 239 height 62
click at [235, 270] on p "1st intake call, we would just be discussing questions which you have filled in…" at bounding box center [349, 252] width 239 height 62
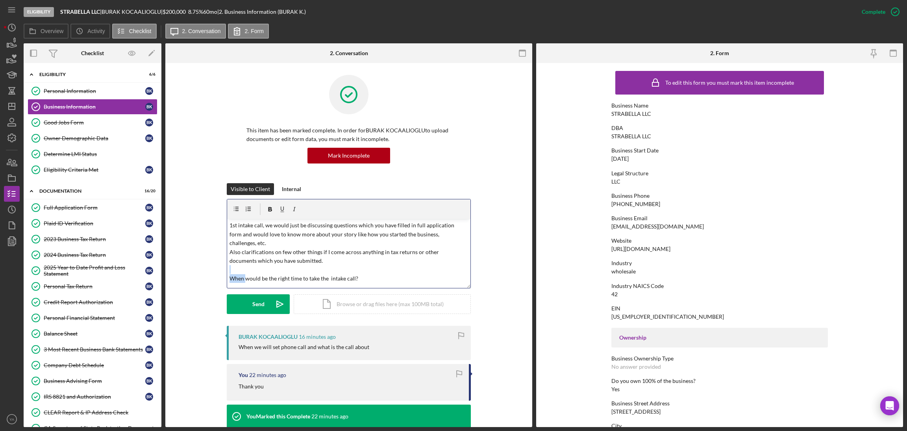
click at [235, 270] on p "1st intake call, we would just be discussing questions which you have filled in…" at bounding box center [349, 252] width 239 height 62
click at [414, 269] on p "1st intake call, we would just be discussing questions which you have filled in…" at bounding box center [349, 252] width 239 height 62
click at [303, 248] on p "1st intake call, we would just be discussing questions which you have filled in…" at bounding box center [349, 256] width 239 height 70
click at [297, 275] on p "1st intake call, we would just be discussing questions which you have filled in…" at bounding box center [349, 256] width 239 height 70
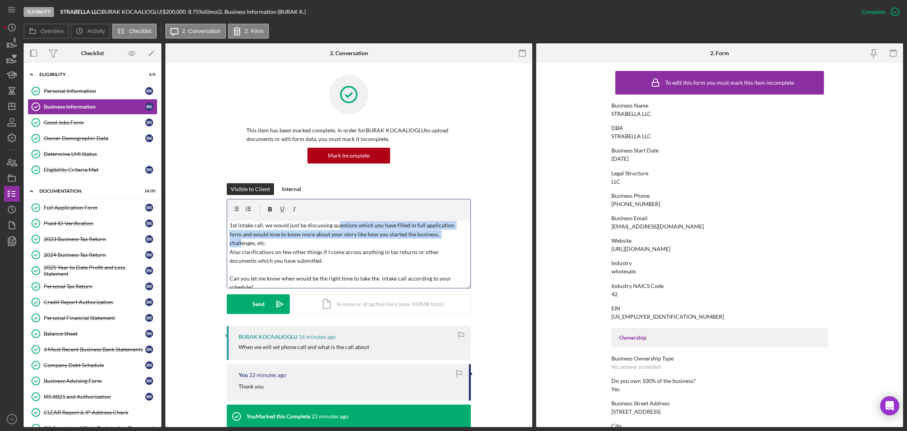
drag, startPoint x: 335, startPoint y: 224, endPoint x: 433, endPoint y: 236, distance: 99.1
click at [433, 236] on p "1st intake call, we would just be discussing questions which you have filled in…" at bounding box center [349, 256] width 239 height 70
click at [280, 306] on icon "Icon/icon-invite-send" at bounding box center [280, 304] width 20 height 20
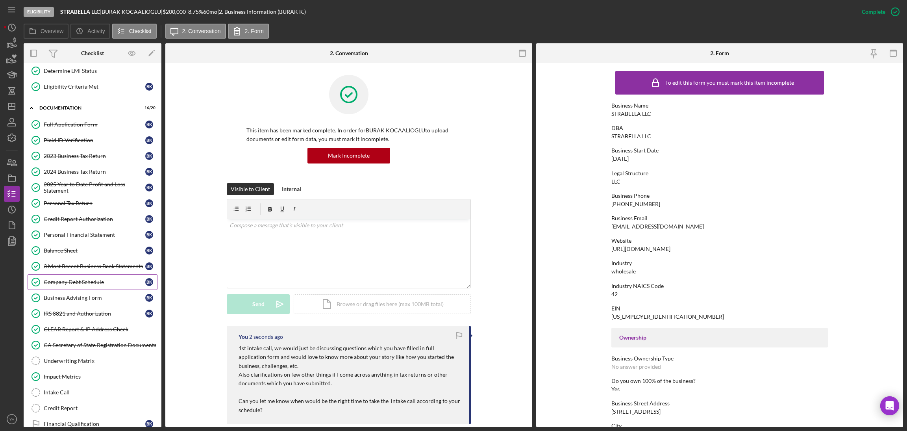
scroll to position [134, 0]
